Goal: Task Accomplishment & Management: Use online tool/utility

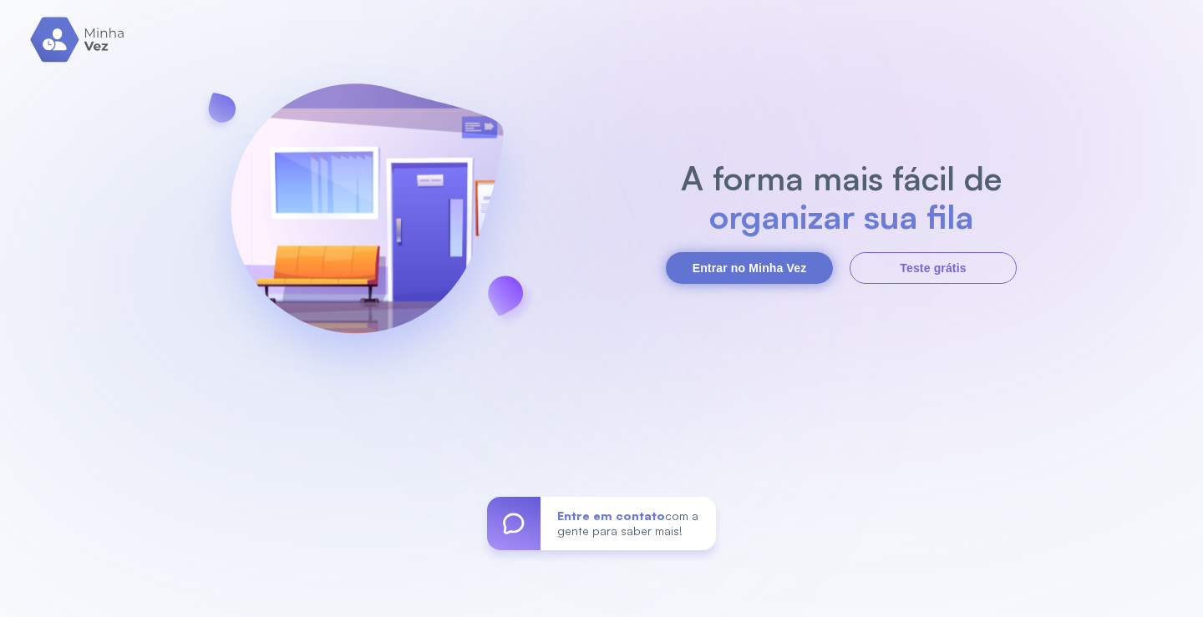
click at [729, 269] on button "Entrar no Minha Vez" at bounding box center [749, 268] width 167 height 32
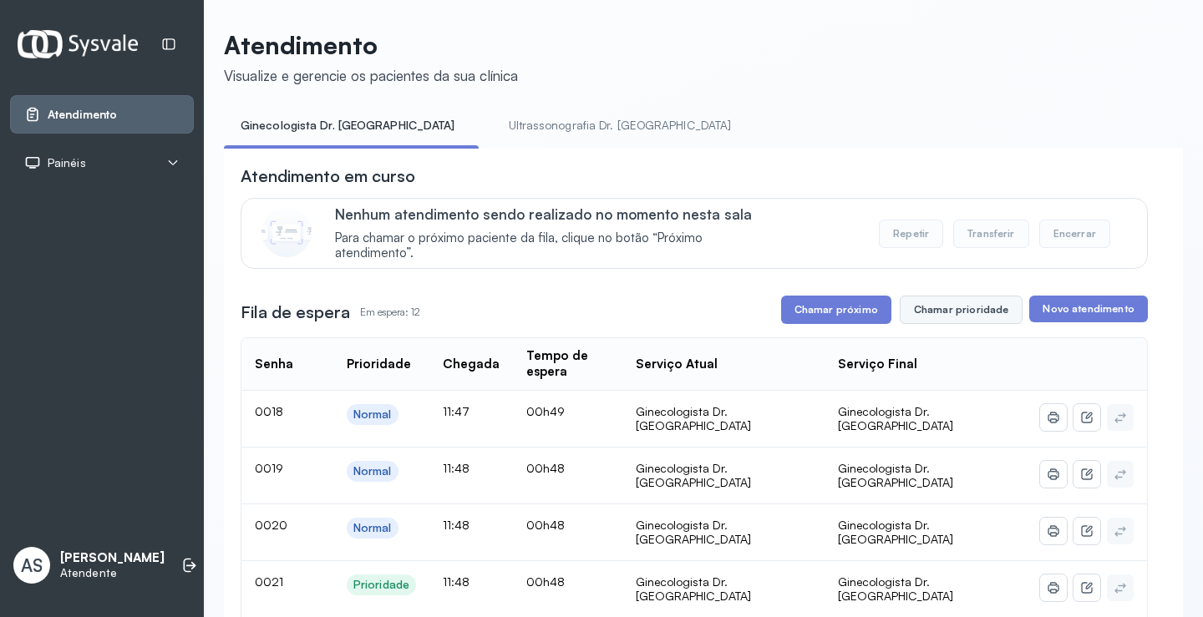
click at [951, 313] on button "Chamar prioridade" at bounding box center [962, 310] width 124 height 28
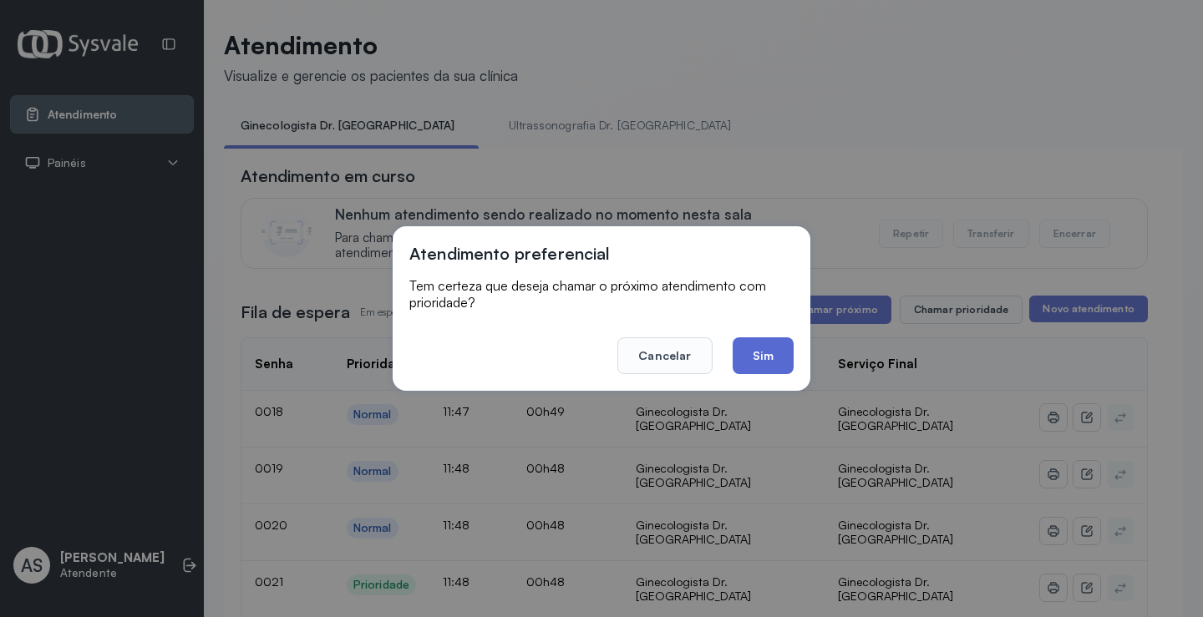
click at [764, 359] on button "Sim" at bounding box center [763, 356] width 61 height 37
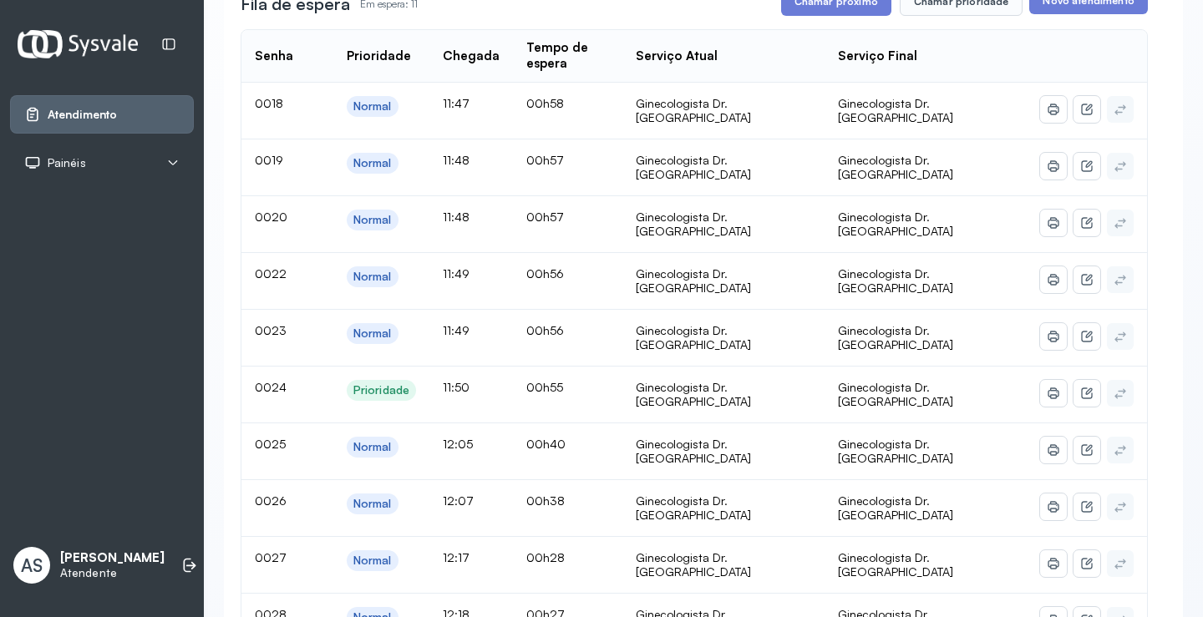
scroll to position [251, 0]
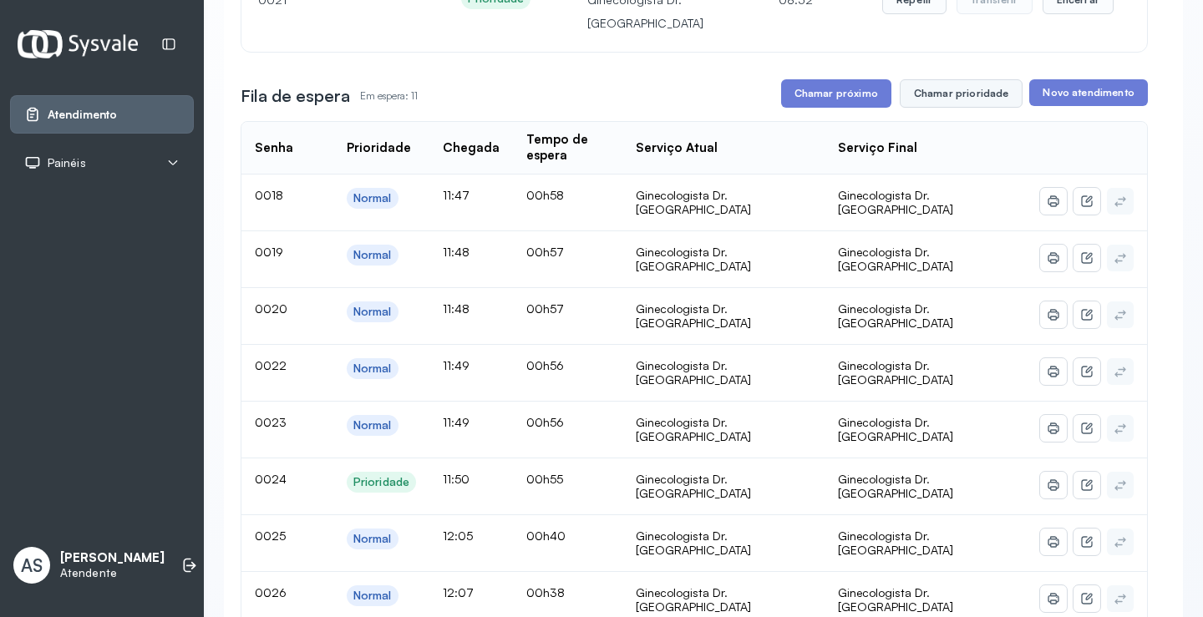
click at [963, 89] on button "Chamar prioridade" at bounding box center [962, 93] width 124 height 28
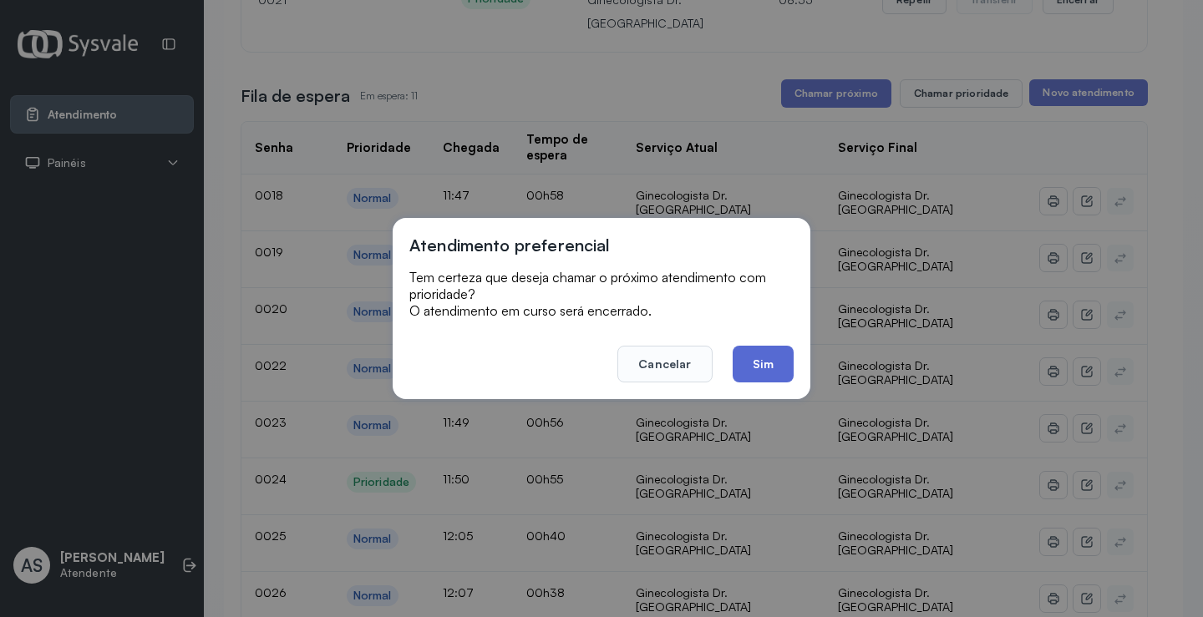
click at [760, 363] on button "Sim" at bounding box center [763, 364] width 61 height 37
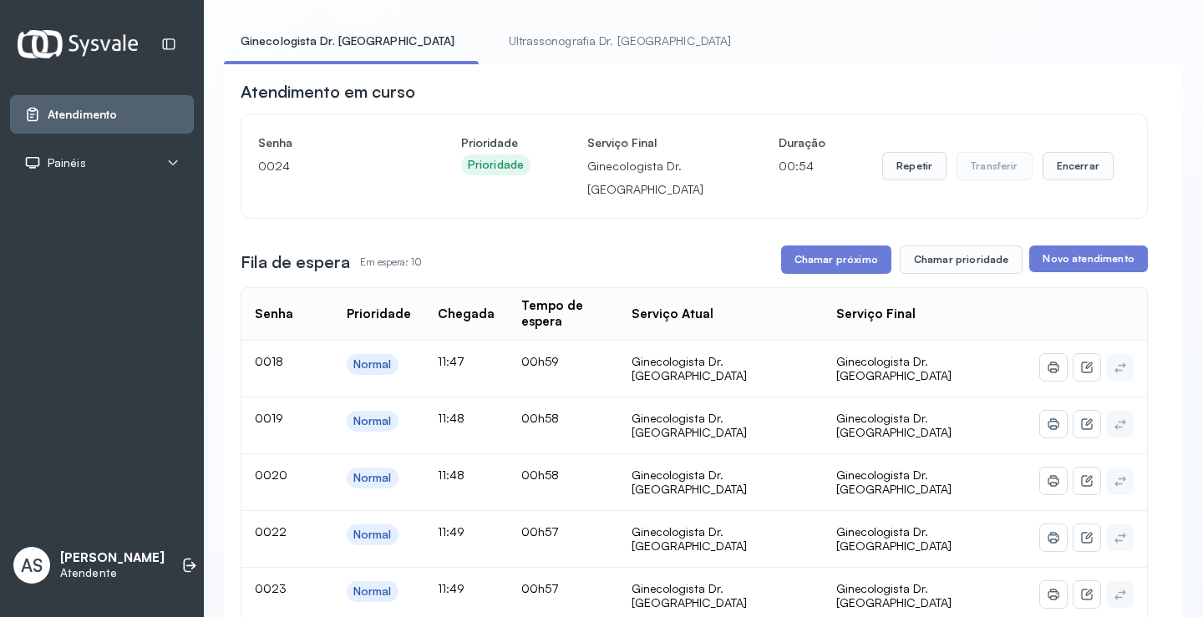
scroll to position [84, 0]
click at [840, 261] on button "Chamar próximo" at bounding box center [836, 260] width 110 height 28
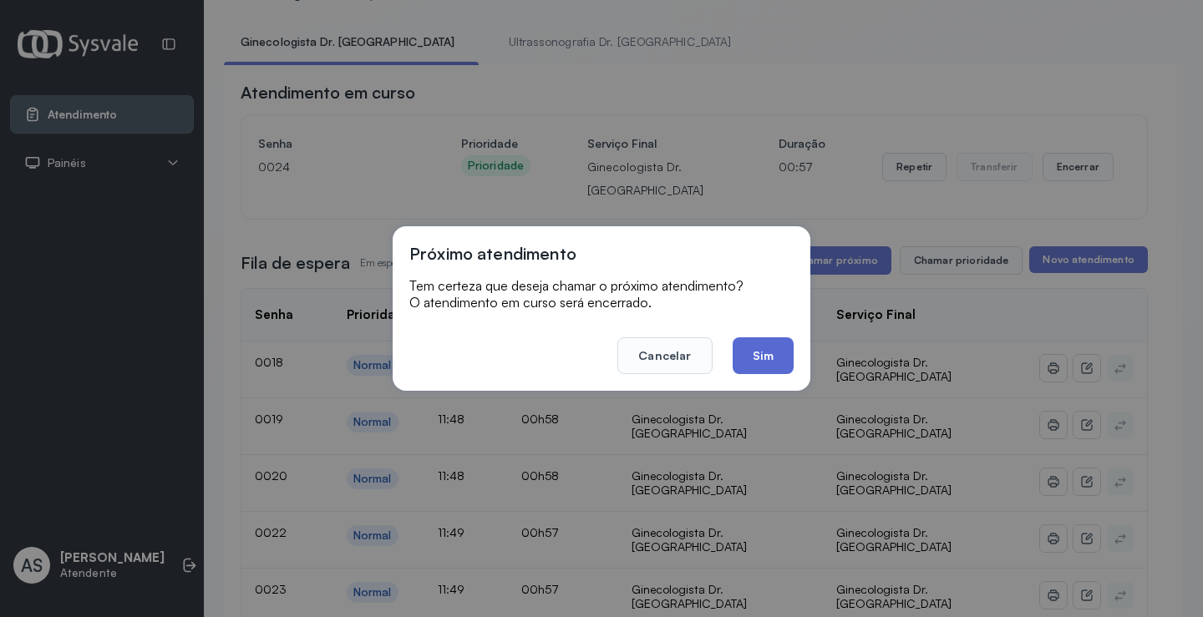
click at [774, 351] on button "Sim" at bounding box center [763, 356] width 61 height 37
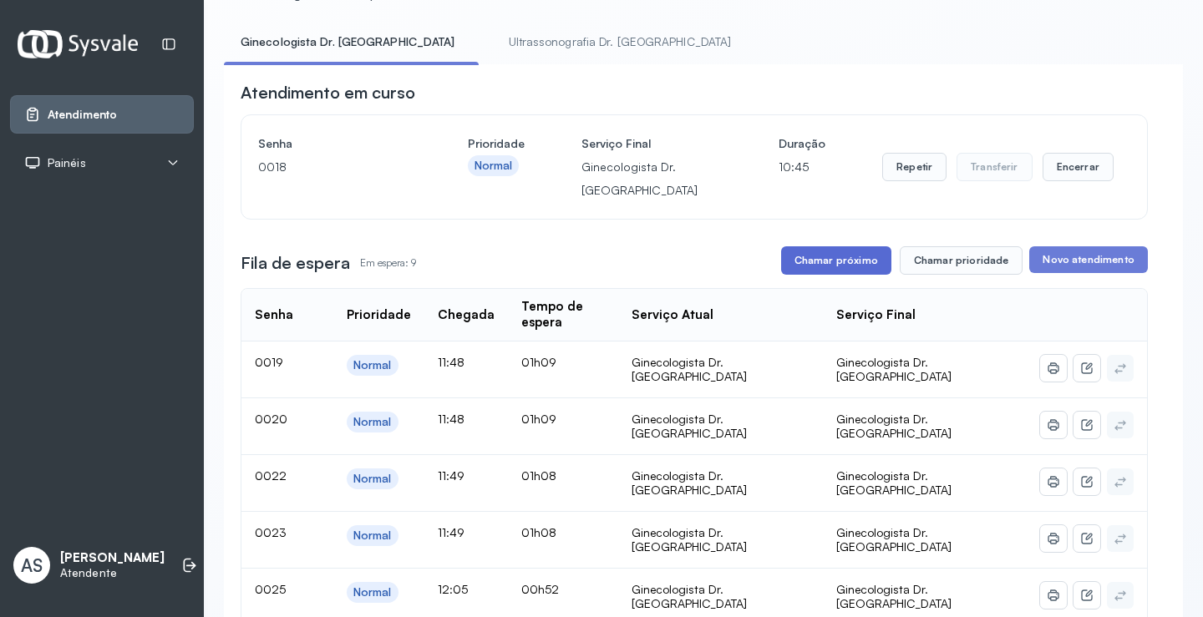
click at [823, 263] on button "Chamar próximo" at bounding box center [836, 260] width 110 height 28
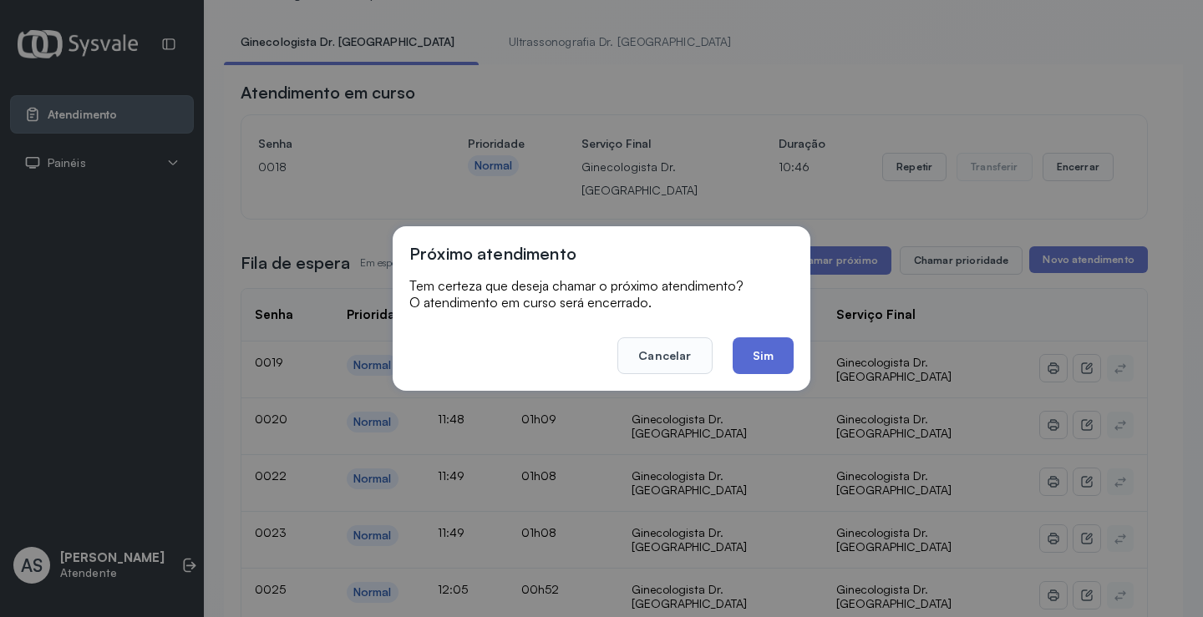
click at [759, 347] on button "Sim" at bounding box center [763, 356] width 61 height 37
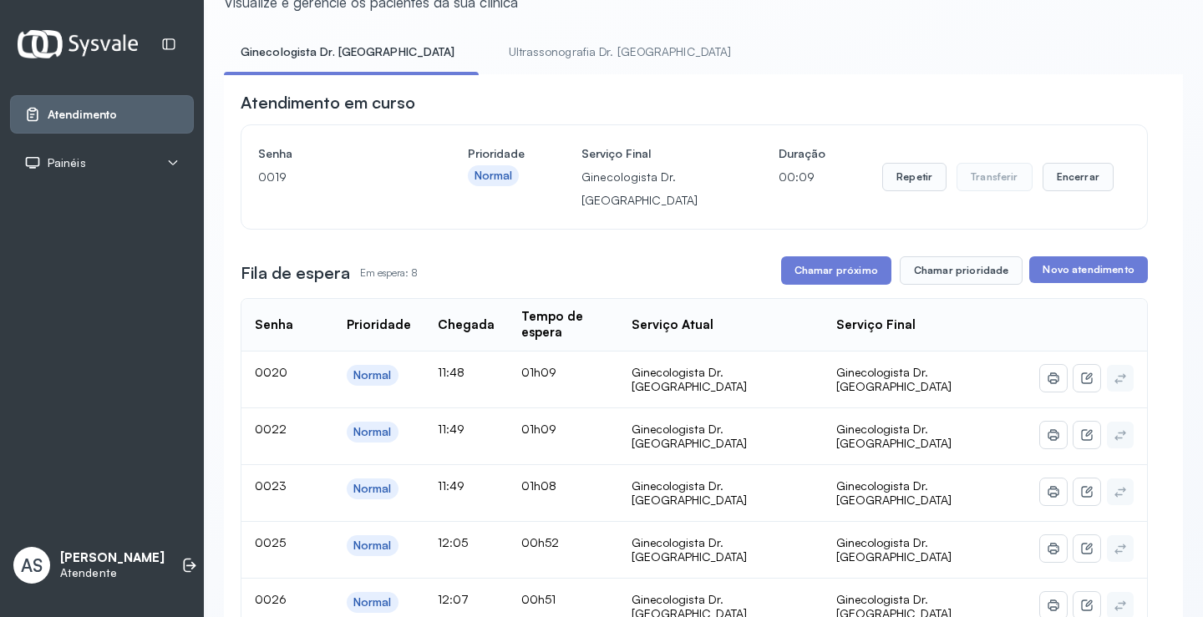
scroll to position [0, 0]
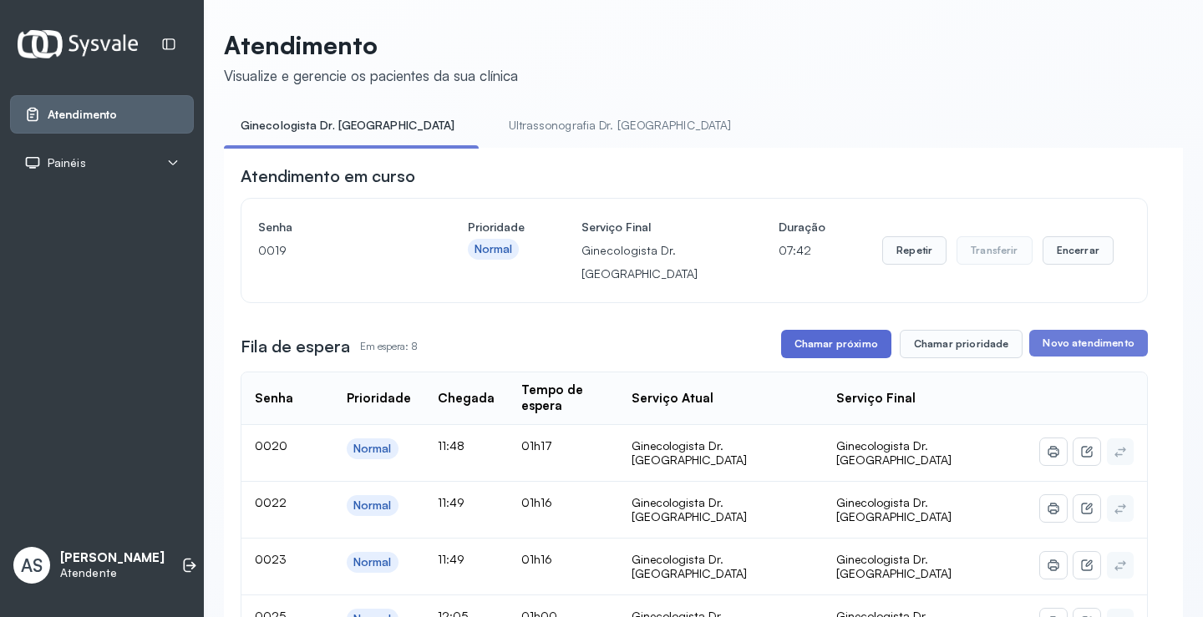
click at [854, 339] on button "Chamar próximo" at bounding box center [836, 344] width 110 height 28
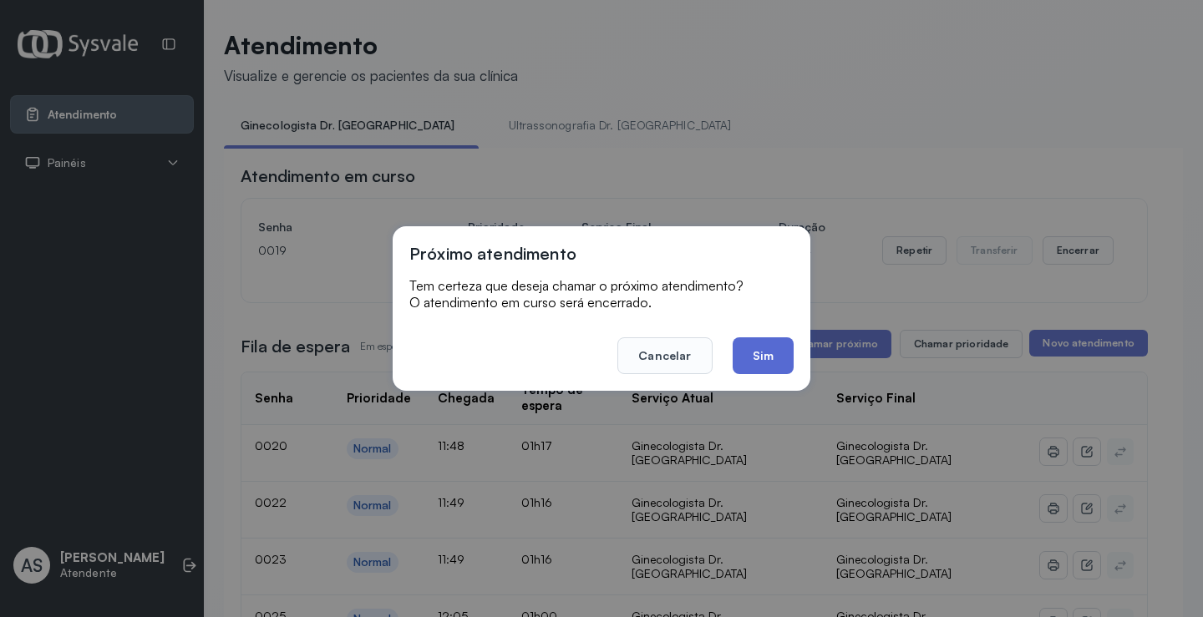
click at [774, 354] on button "Sim" at bounding box center [763, 356] width 61 height 37
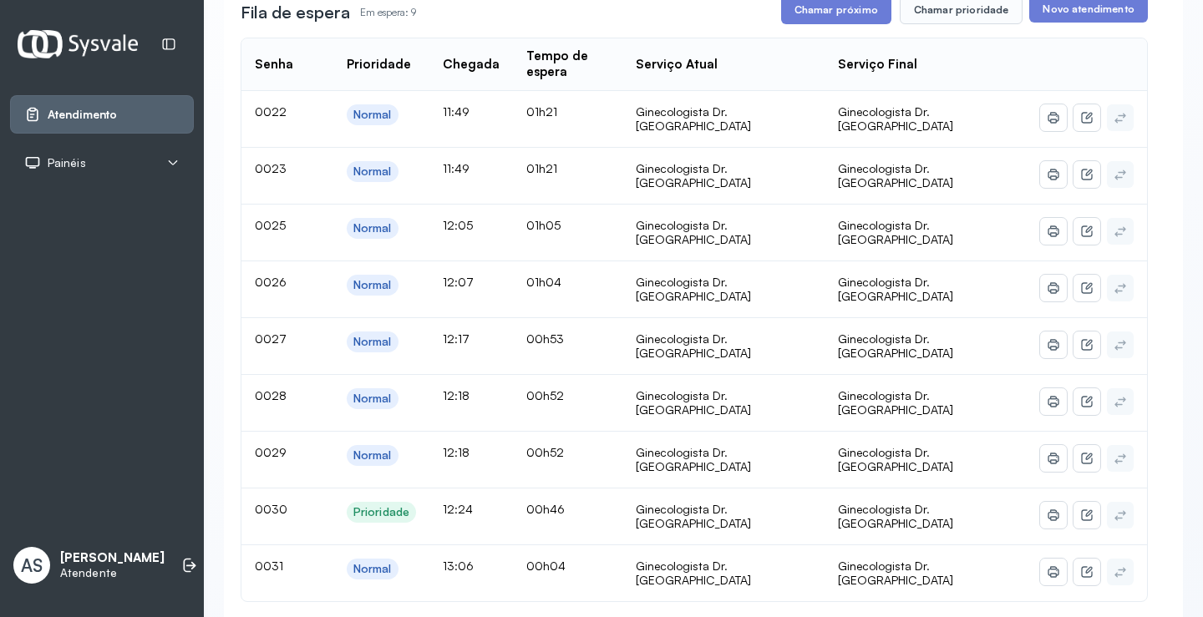
scroll to position [251, 0]
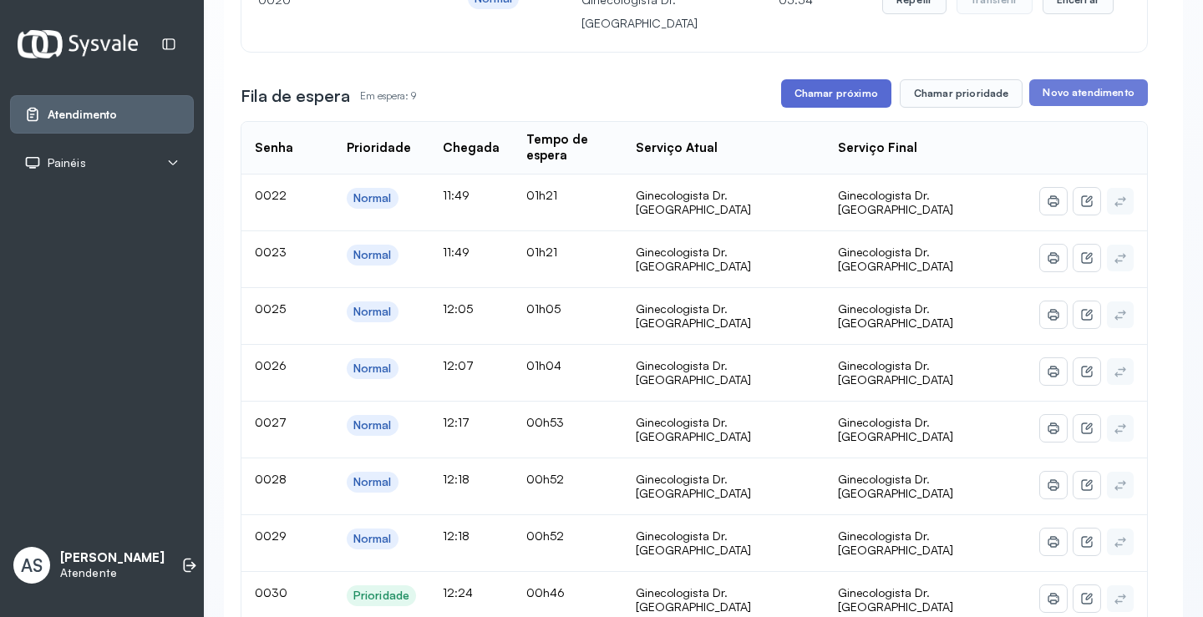
click at [815, 88] on button "Chamar próximo" at bounding box center [836, 93] width 110 height 28
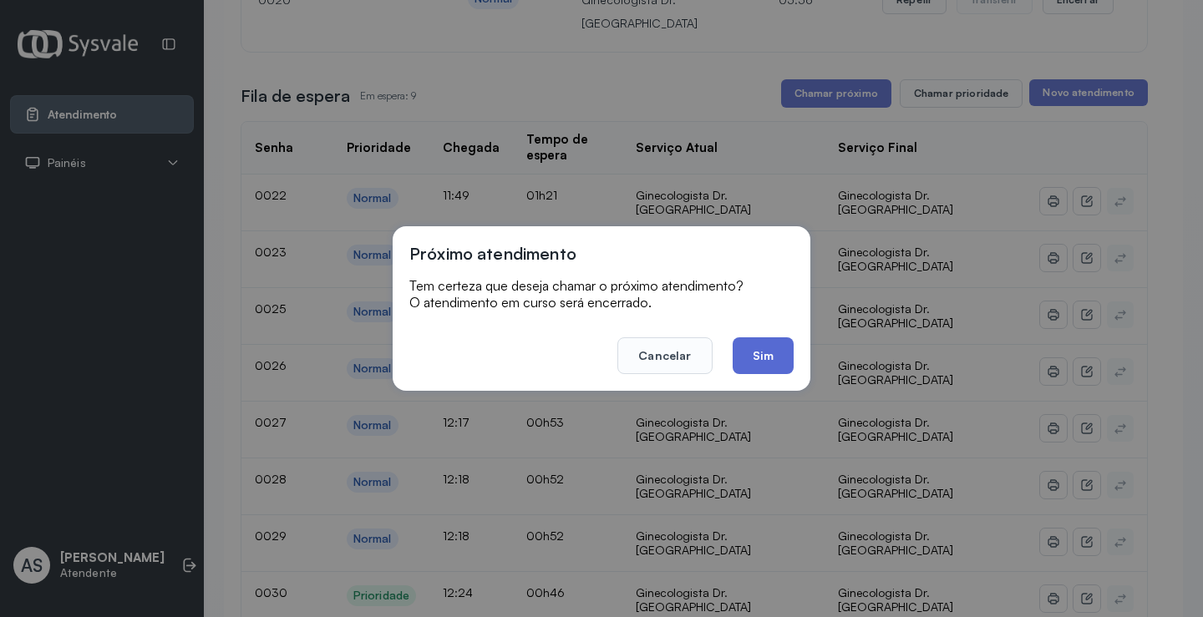
click at [759, 358] on button "Sim" at bounding box center [763, 356] width 61 height 37
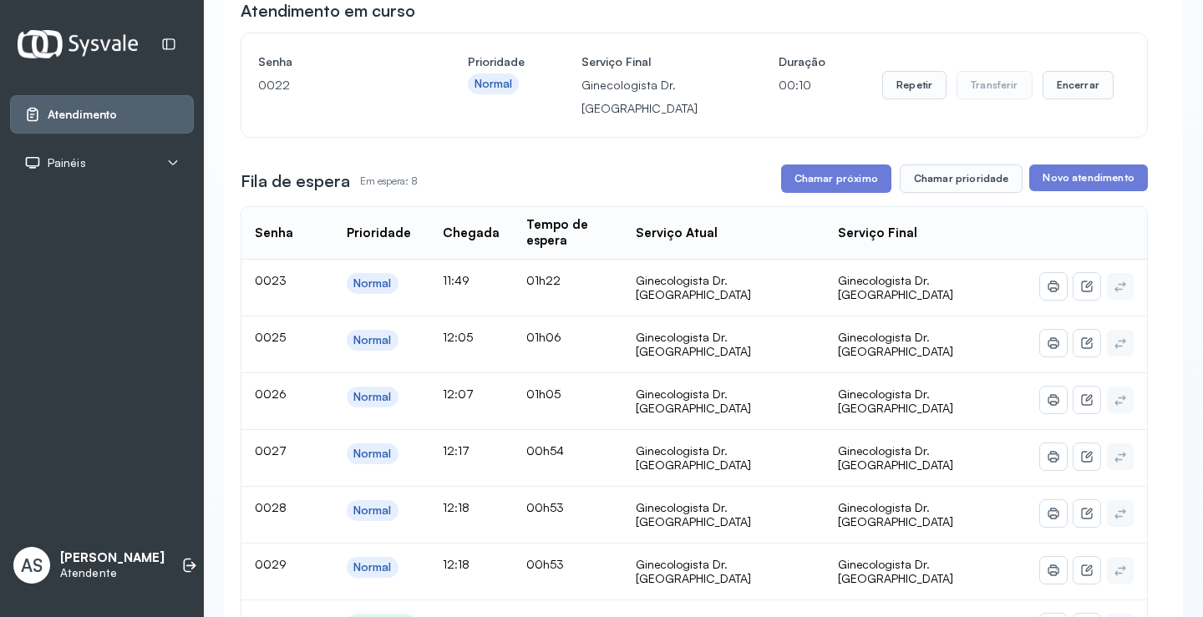
scroll to position [164, 0]
click at [835, 180] on button "Chamar próximo" at bounding box center [836, 180] width 110 height 28
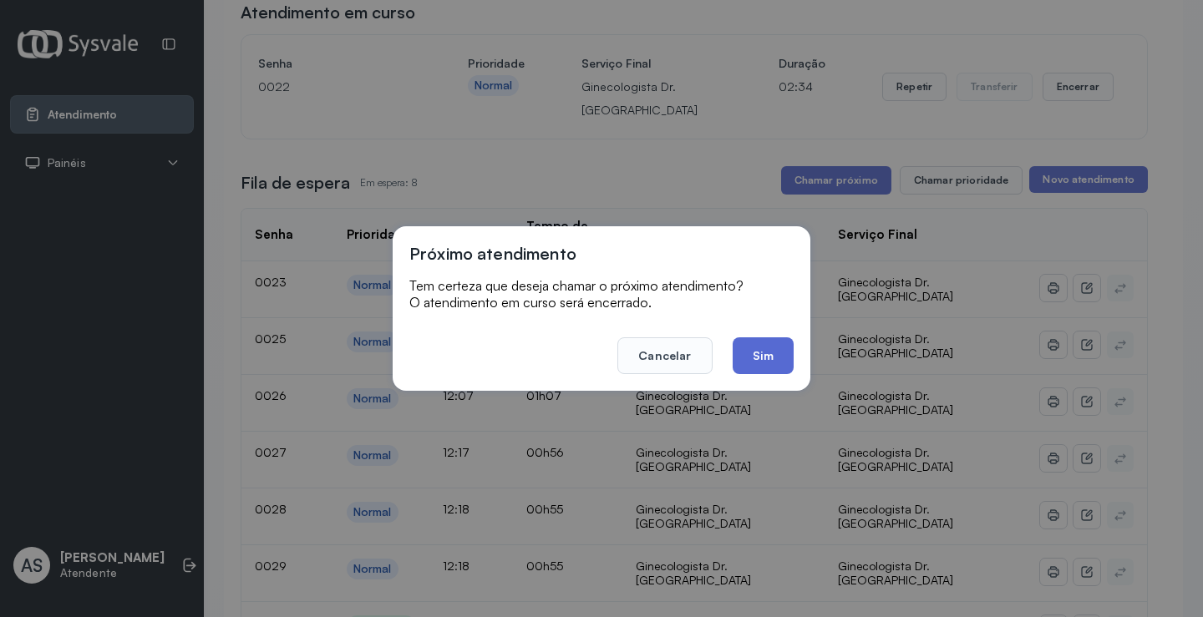
click at [760, 348] on button "Sim" at bounding box center [763, 356] width 61 height 37
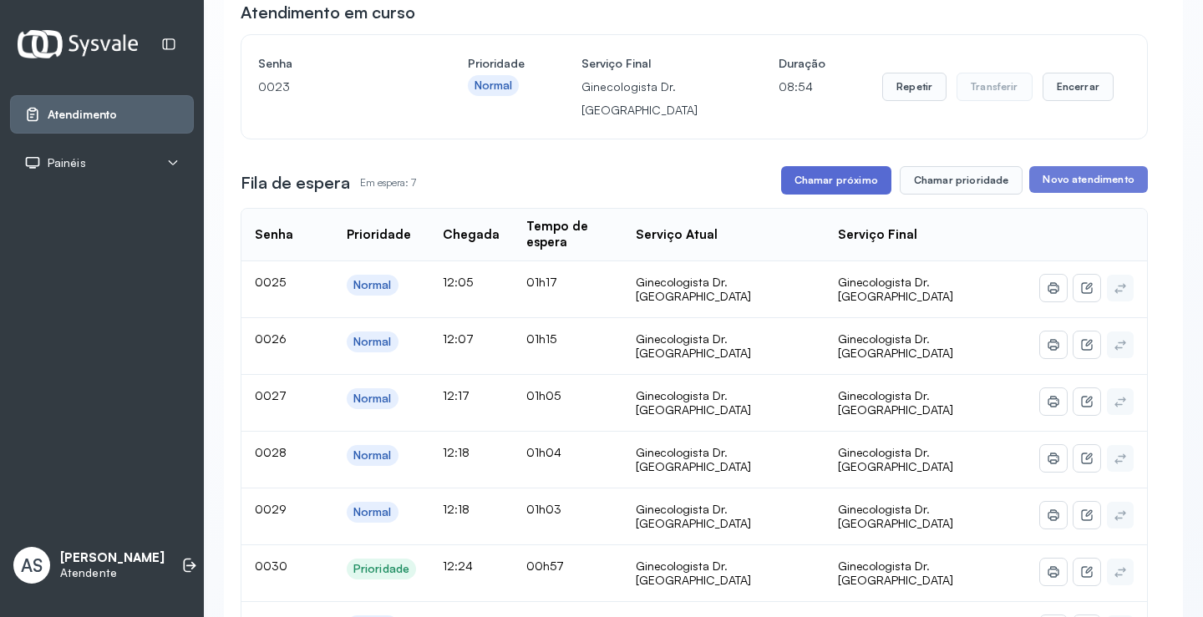
click at [824, 184] on button "Chamar próximo" at bounding box center [836, 180] width 110 height 28
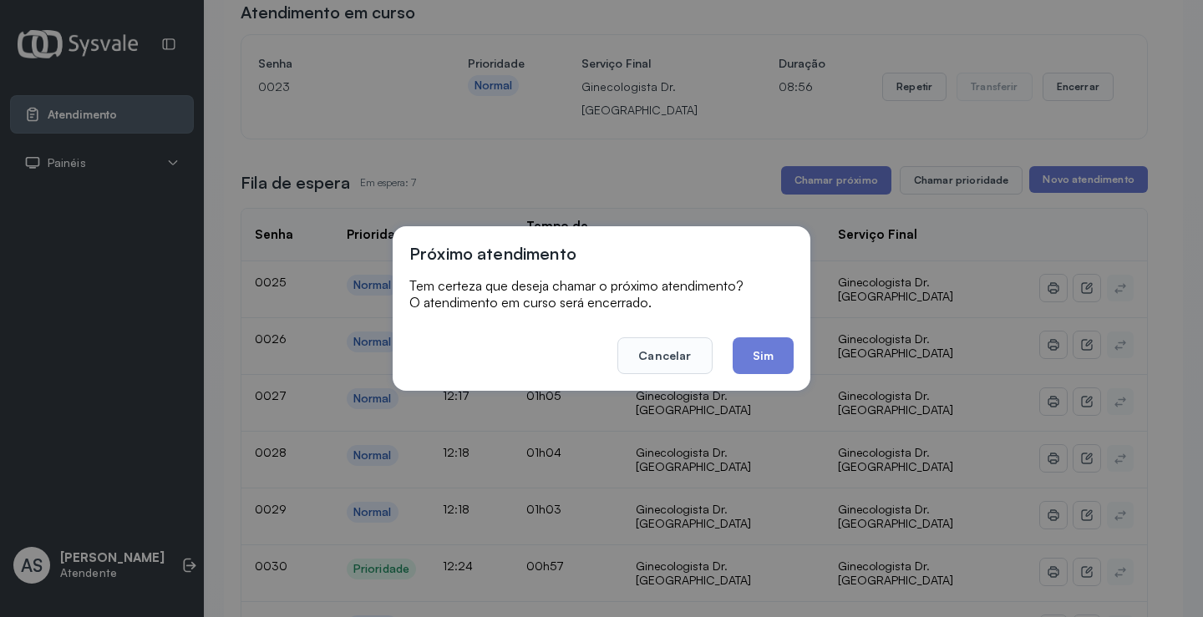
click at [773, 349] on button "Sim" at bounding box center [763, 356] width 61 height 37
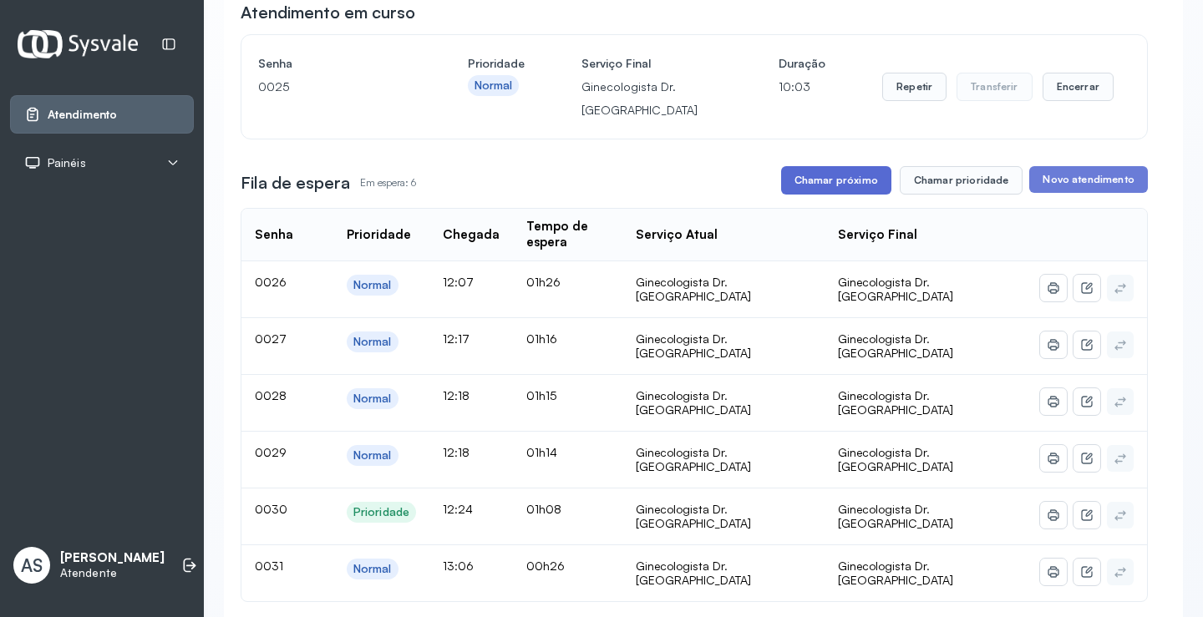
click at [832, 181] on button "Chamar próximo" at bounding box center [836, 180] width 110 height 28
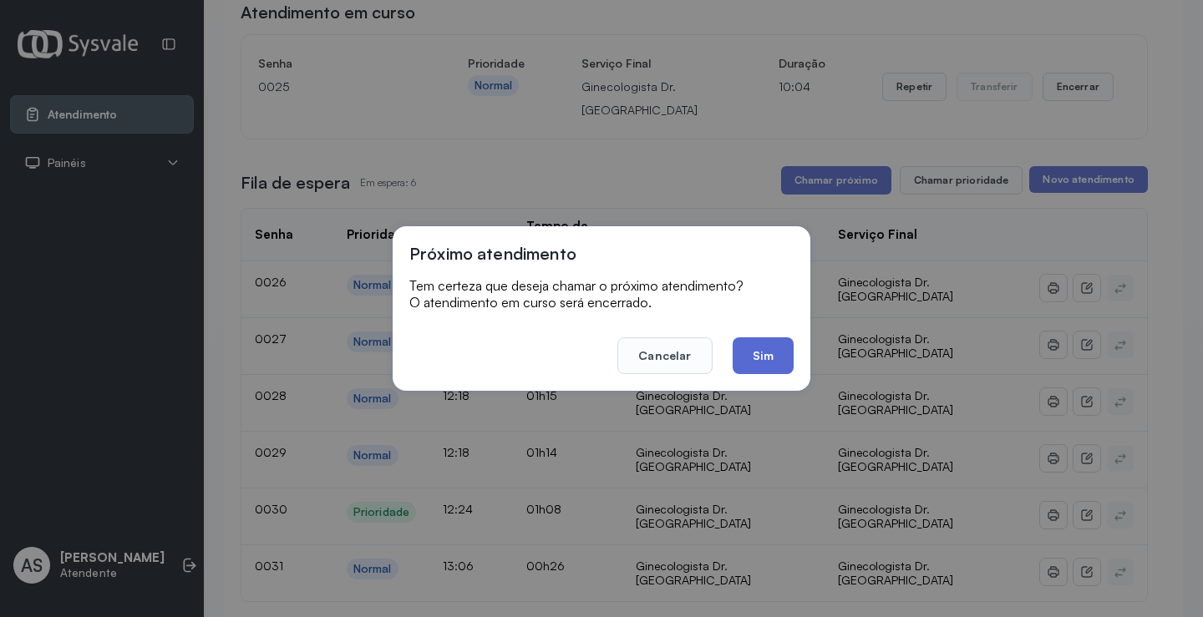
click at [762, 354] on button "Sim" at bounding box center [763, 356] width 61 height 37
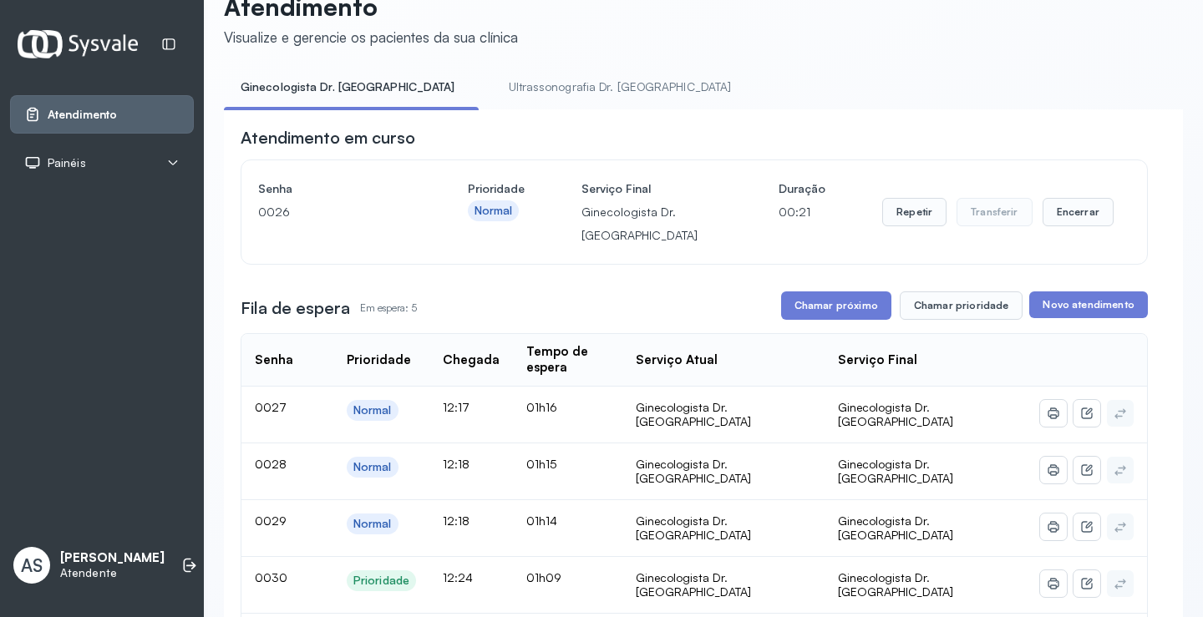
scroll to position [0, 0]
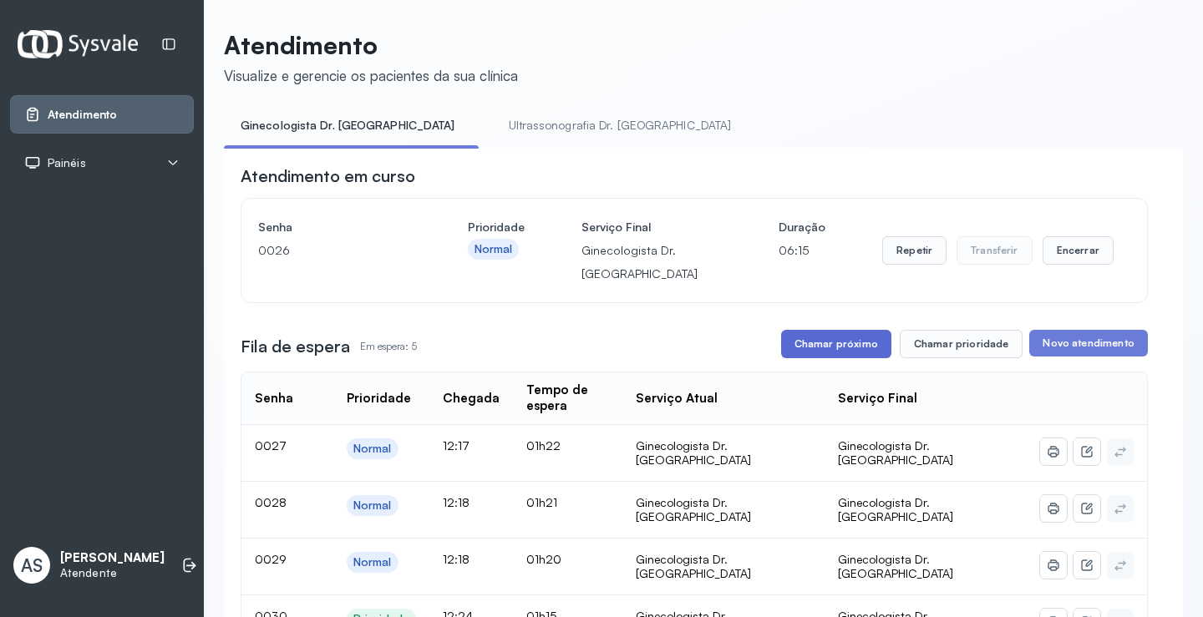
click at [830, 350] on button "Chamar próximo" at bounding box center [836, 344] width 110 height 28
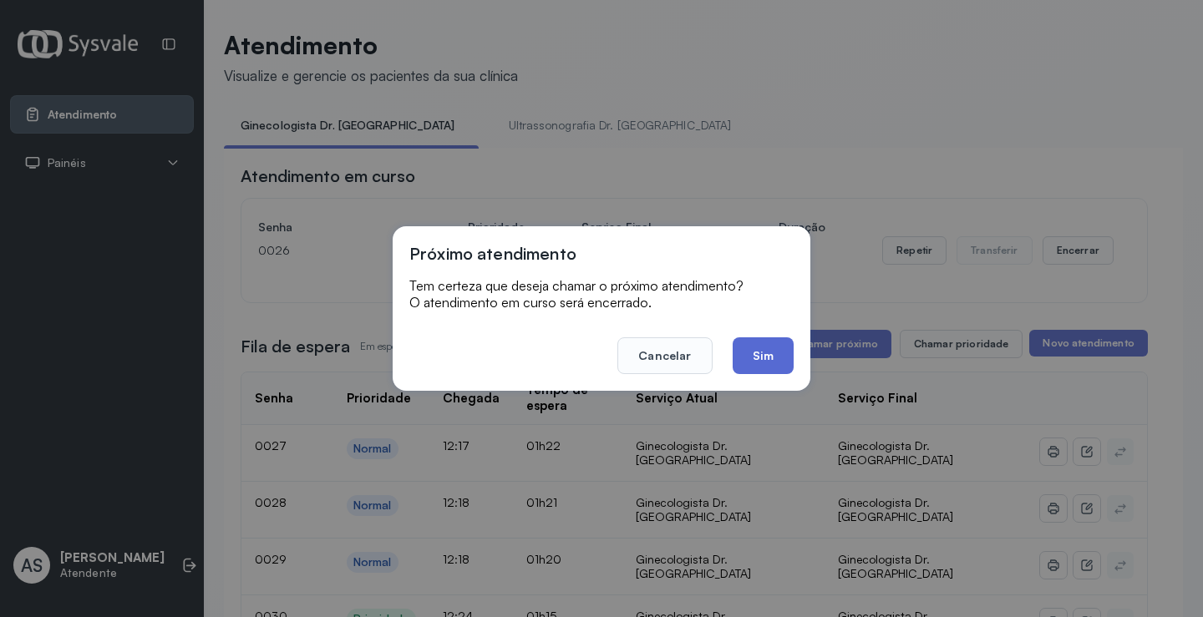
click at [752, 350] on button "Sim" at bounding box center [763, 356] width 61 height 37
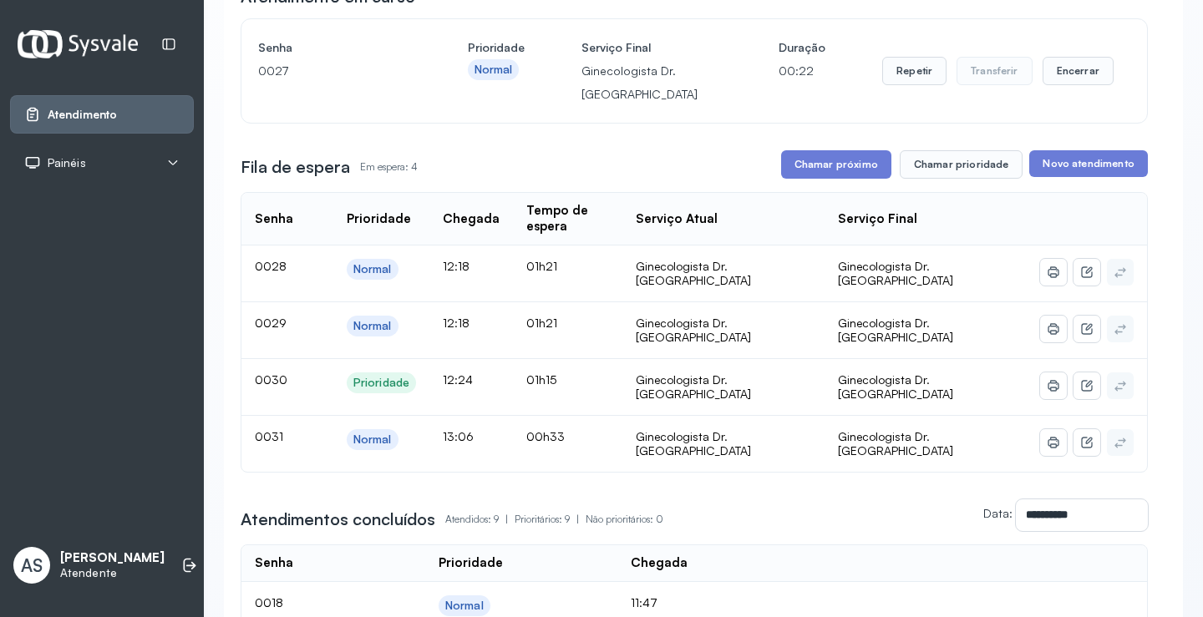
scroll to position [84, 0]
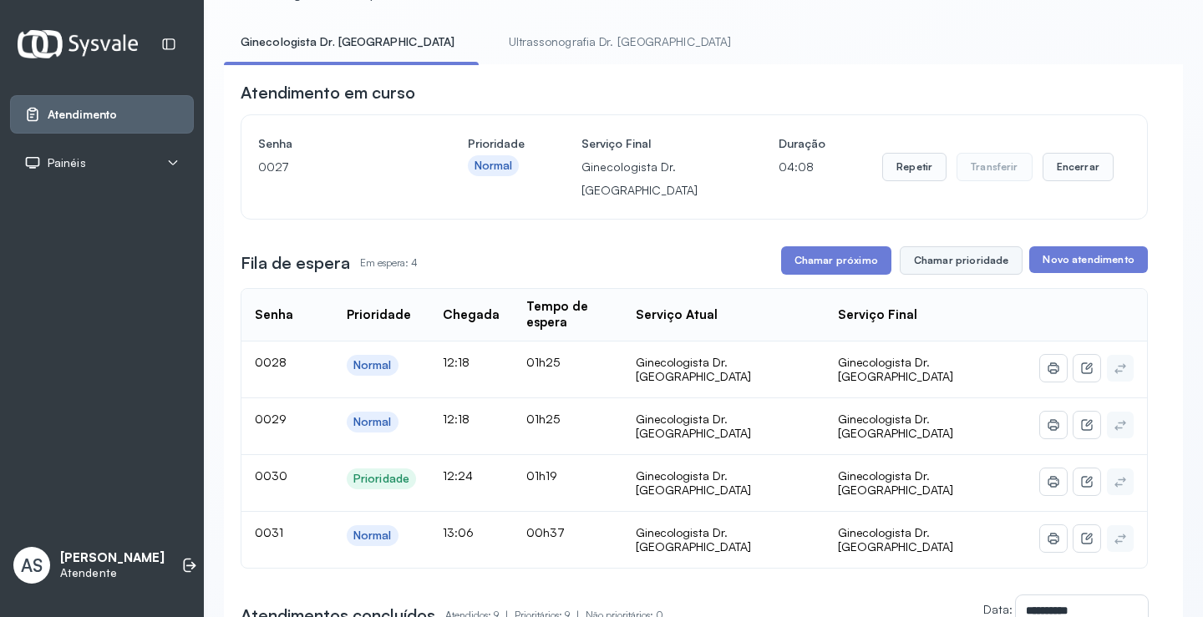
click at [933, 259] on button "Chamar prioridade" at bounding box center [962, 260] width 124 height 28
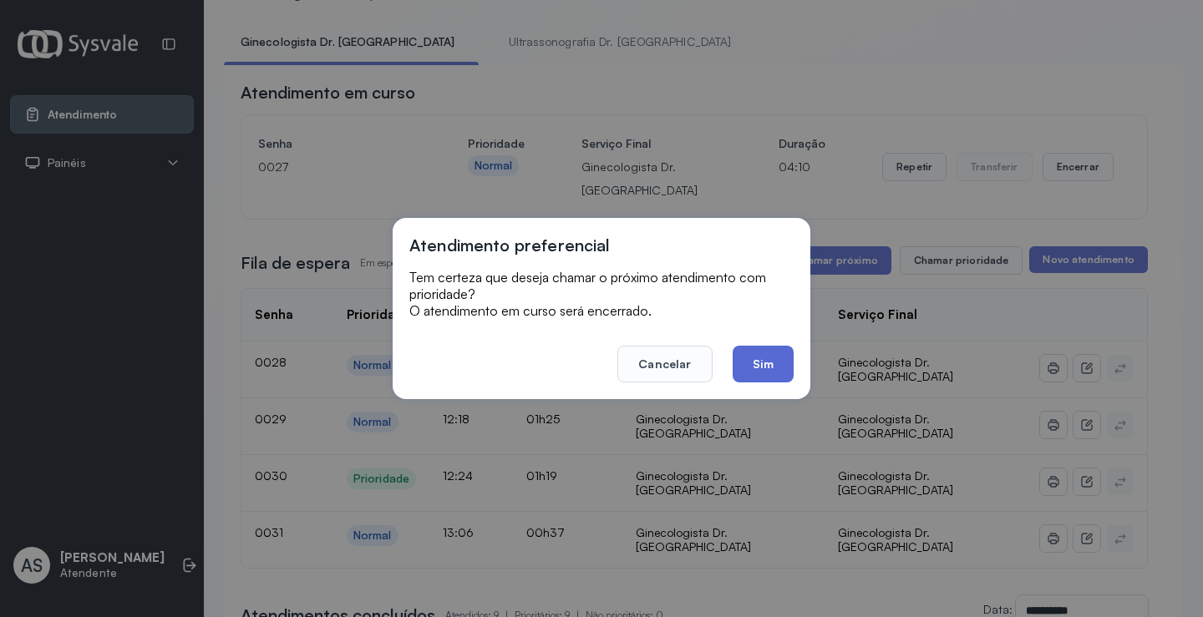
click at [766, 351] on button "Sim" at bounding box center [763, 364] width 61 height 37
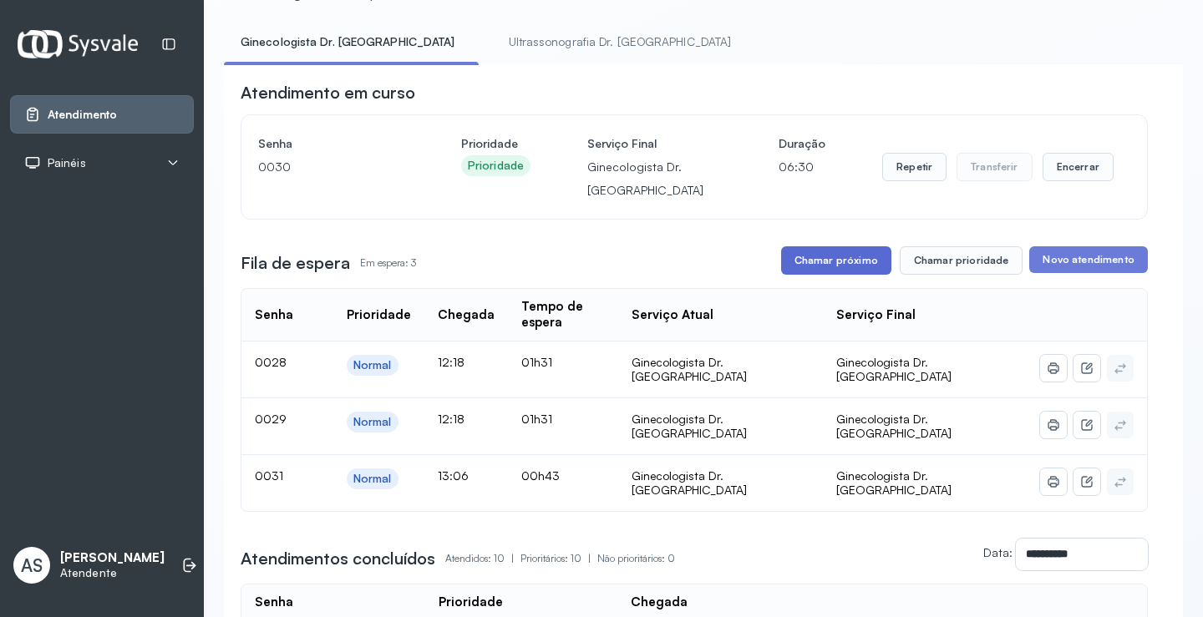
click at [808, 267] on button "Chamar próximo" at bounding box center [836, 260] width 110 height 28
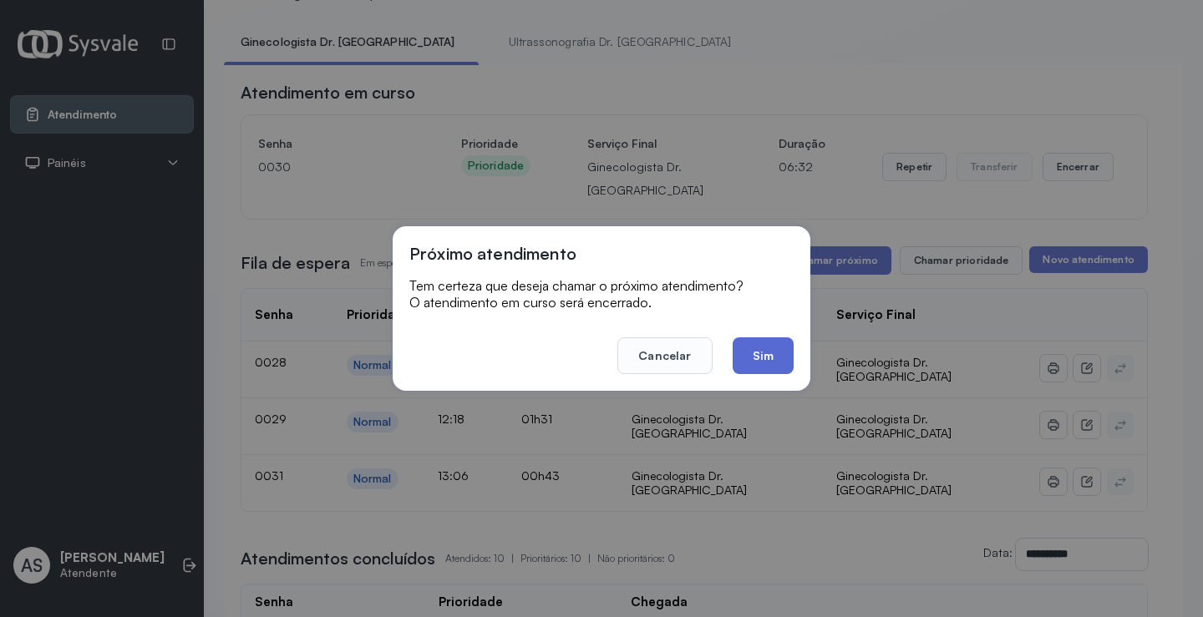
click at [752, 346] on button "Sim" at bounding box center [763, 356] width 61 height 37
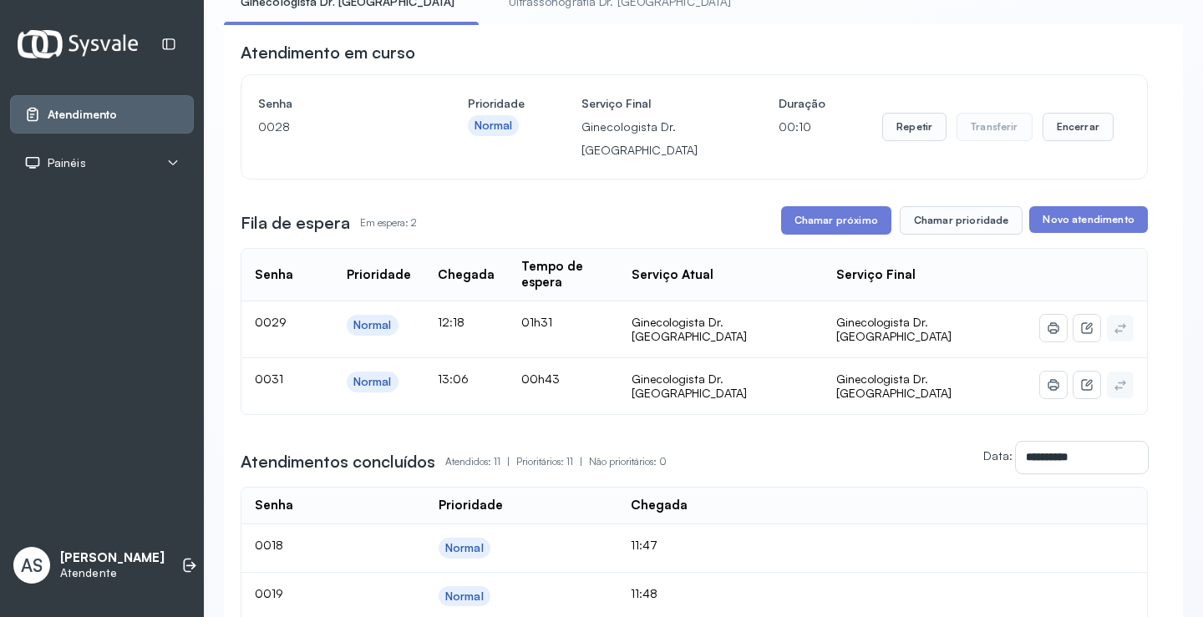
scroll to position [0, 0]
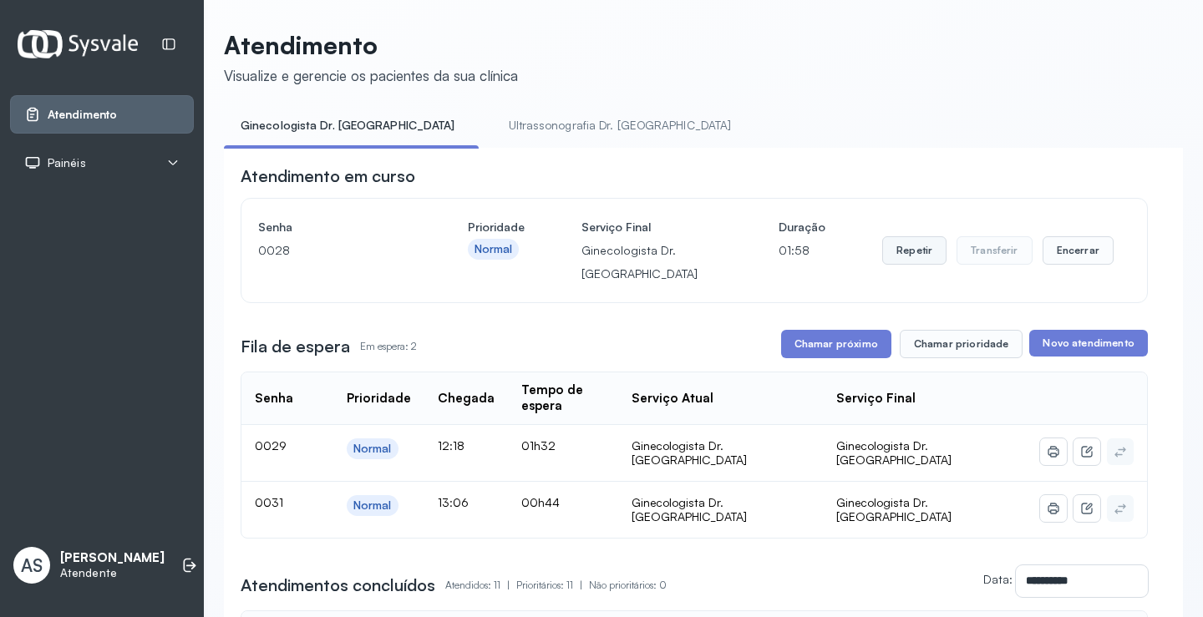
click at [901, 255] on button "Repetir" at bounding box center [914, 250] width 64 height 28
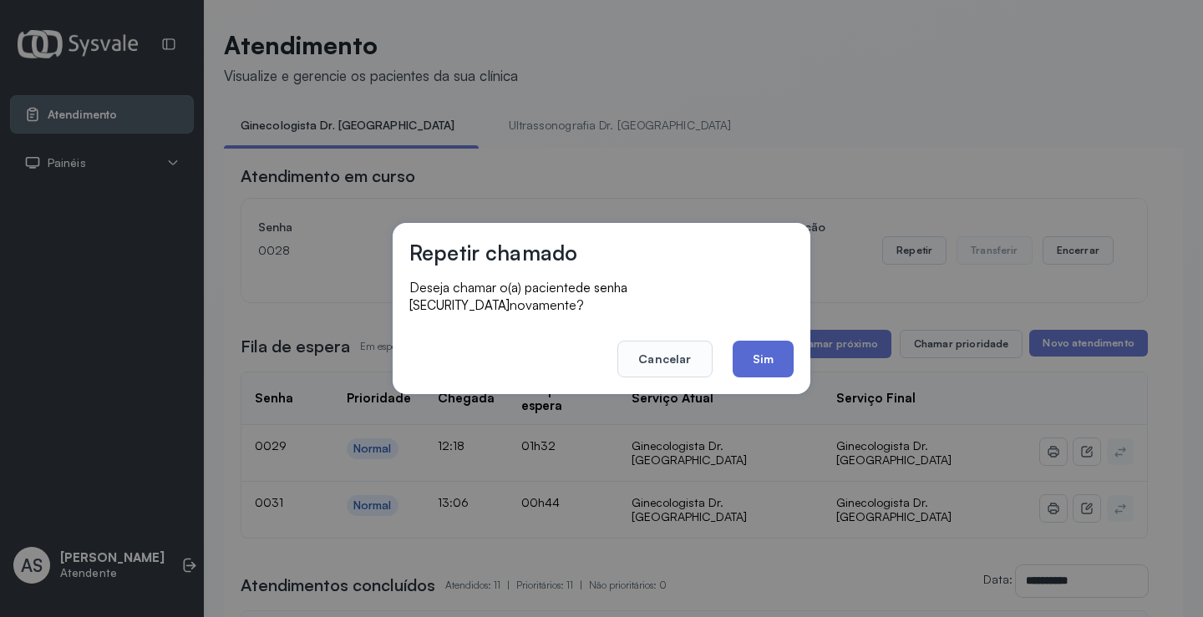
click at [764, 347] on button "Sim" at bounding box center [763, 359] width 61 height 37
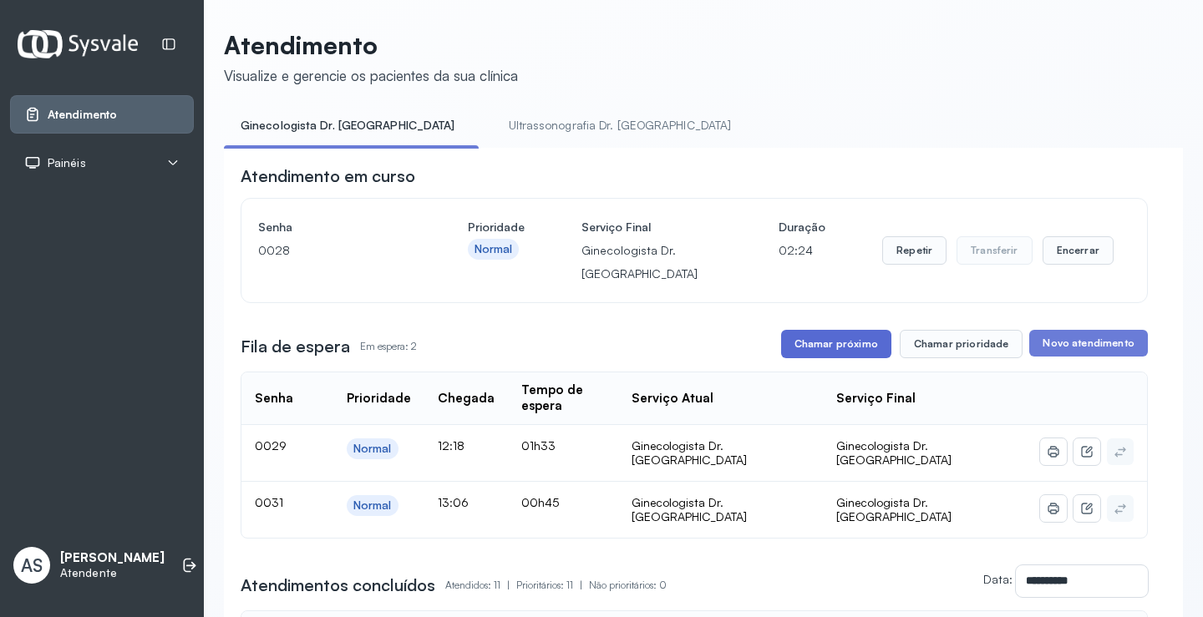
click at [820, 344] on button "Chamar próximo" at bounding box center [836, 344] width 110 height 28
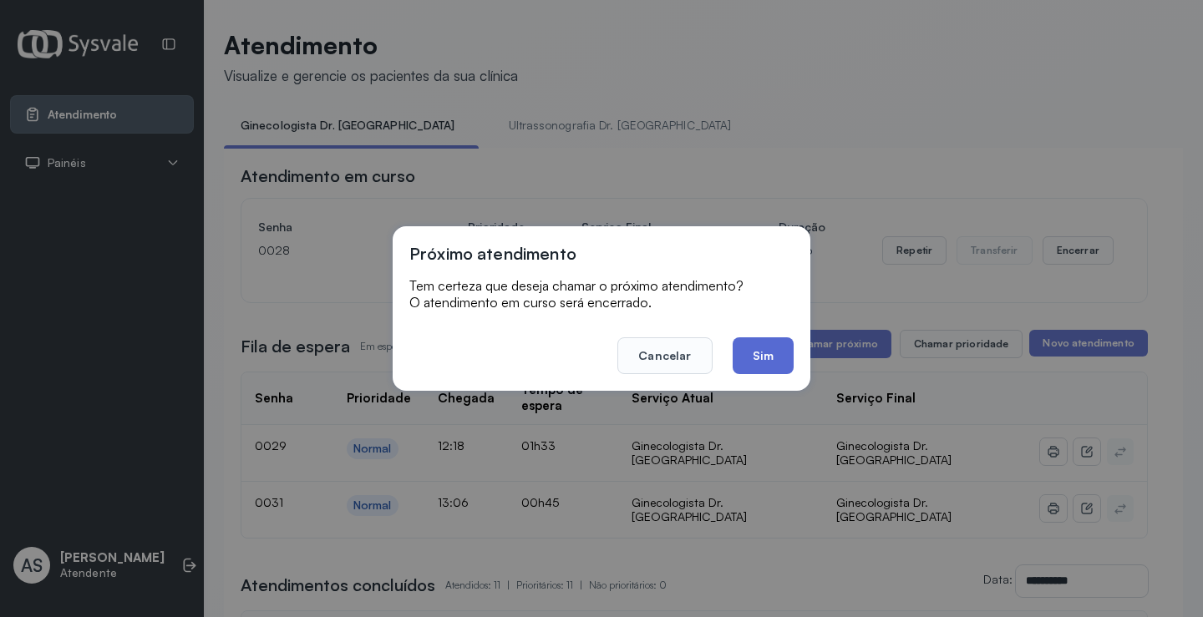
click at [774, 353] on button "Sim" at bounding box center [763, 356] width 61 height 37
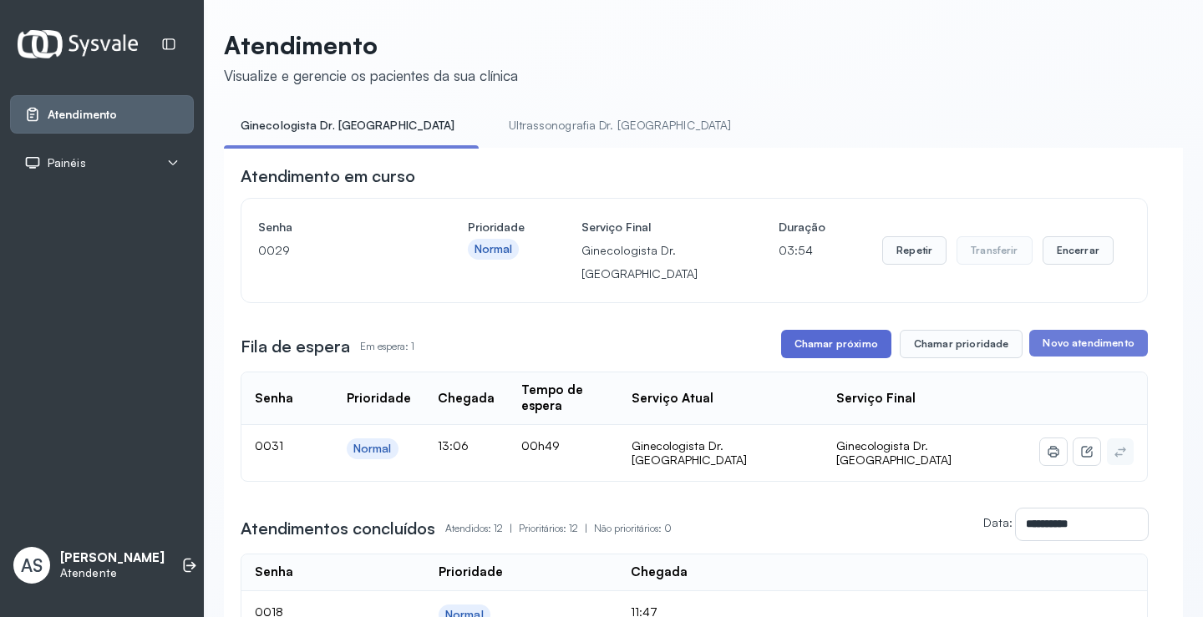
click at [827, 335] on button "Chamar próximo" at bounding box center [836, 344] width 110 height 28
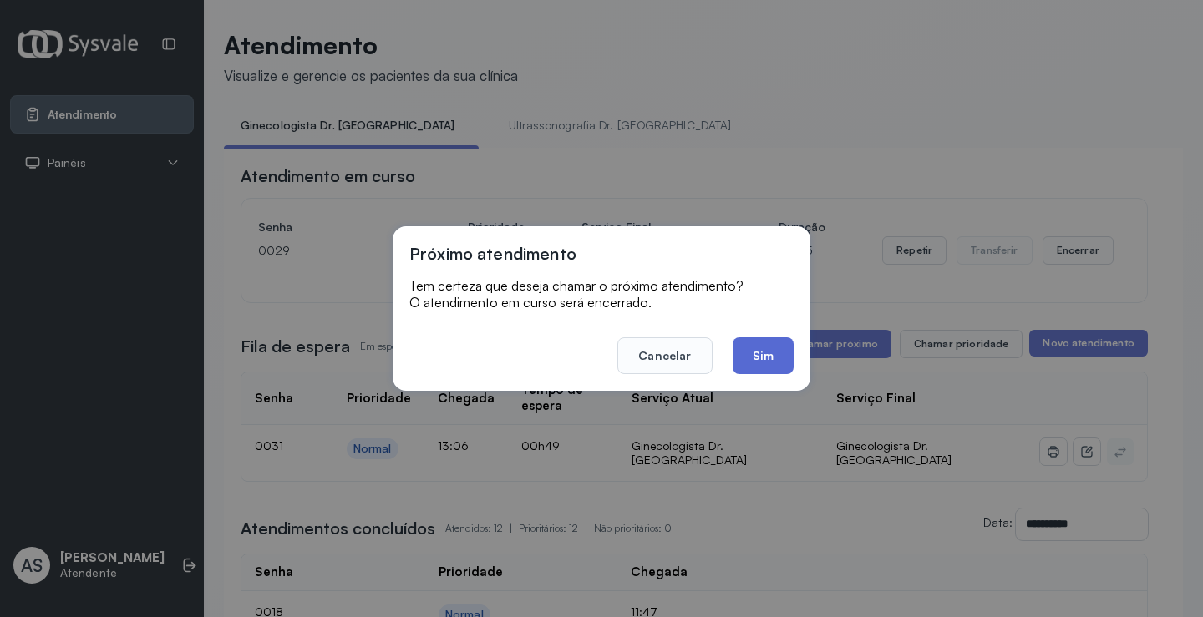
click at [770, 360] on button "Sim" at bounding box center [763, 356] width 61 height 37
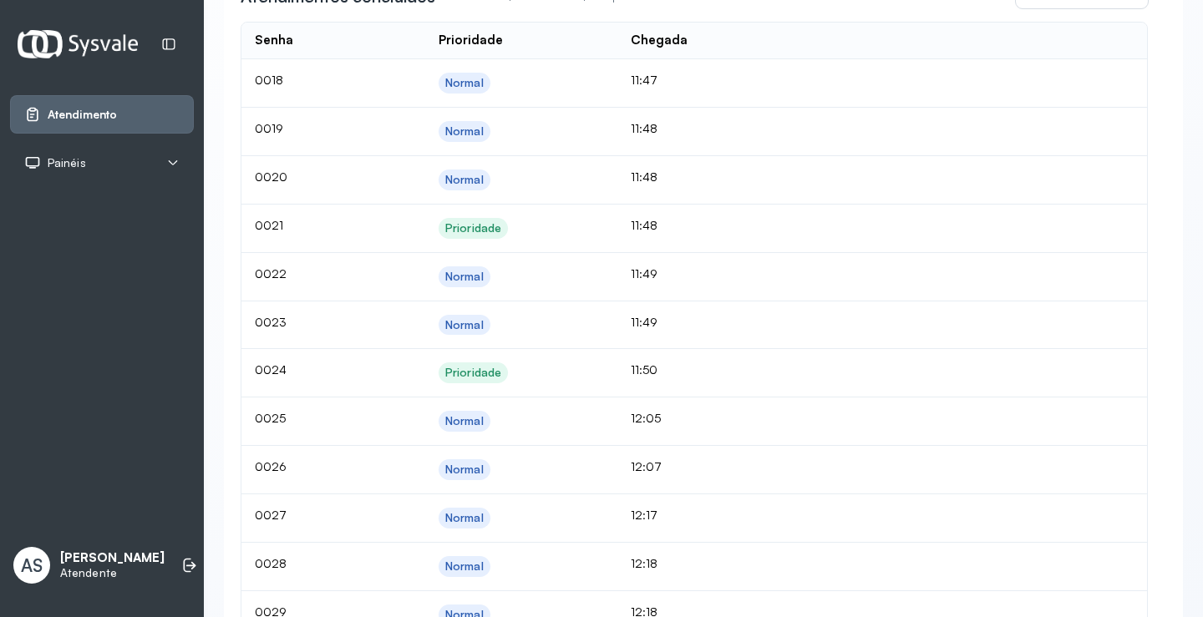
scroll to position [562, 0]
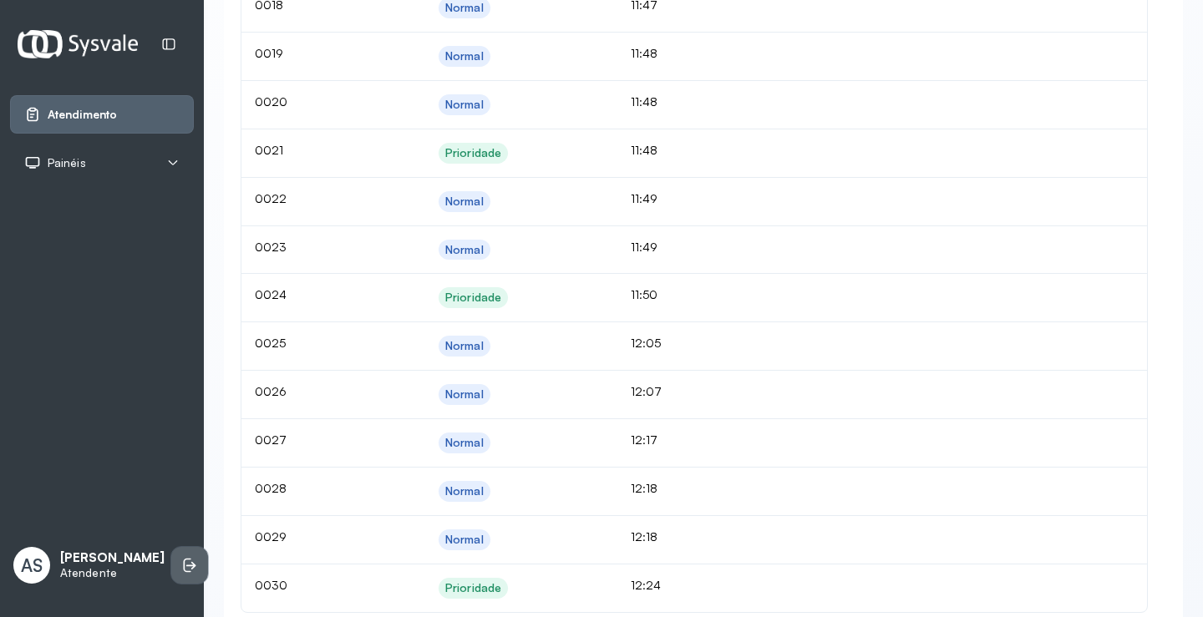
click at [184, 559] on icon at bounding box center [188, 566] width 8 height 14
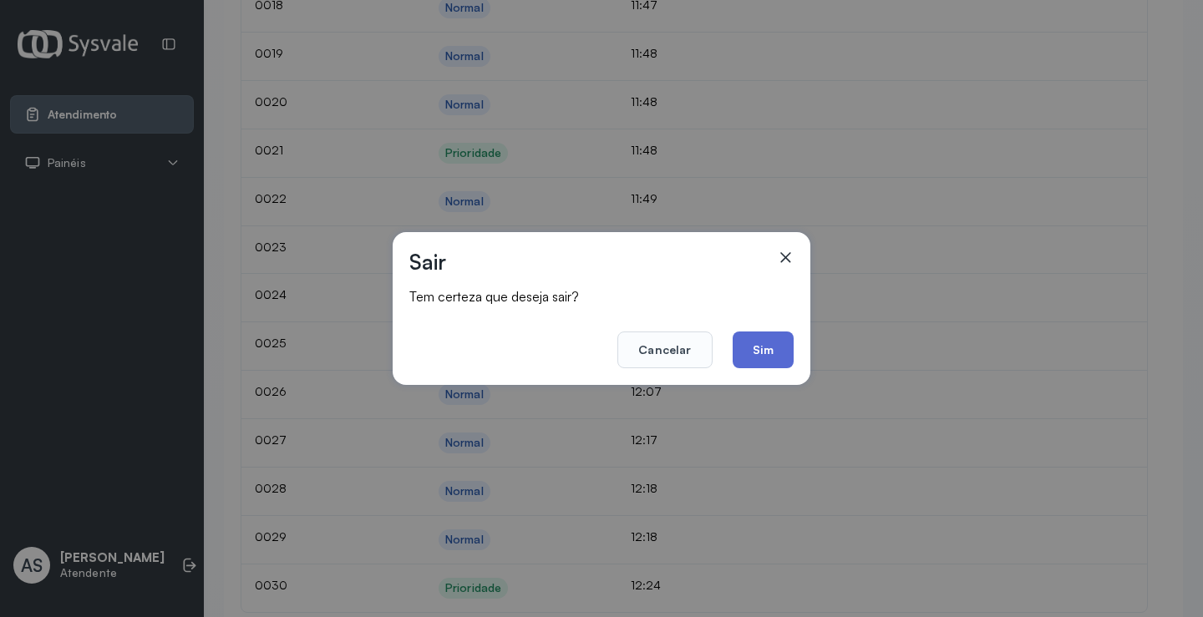
click at [769, 344] on button "Sim" at bounding box center [763, 350] width 61 height 37
